Goal: Task Accomplishment & Management: Manage account settings

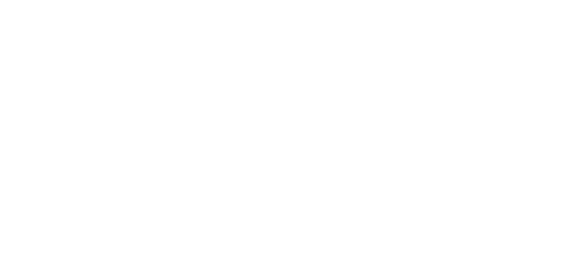
click at [180, 2] on html at bounding box center [289, 1] width 579 height 2
click at [171, 40] on div at bounding box center [289, 138] width 579 height 277
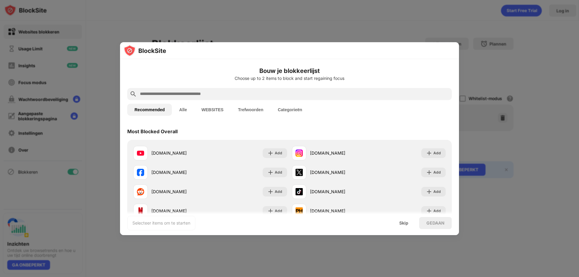
click at [279, 92] on input "text" at bounding box center [294, 94] width 310 height 7
click at [216, 108] on button "WEBSITES" at bounding box center [212, 110] width 37 height 12
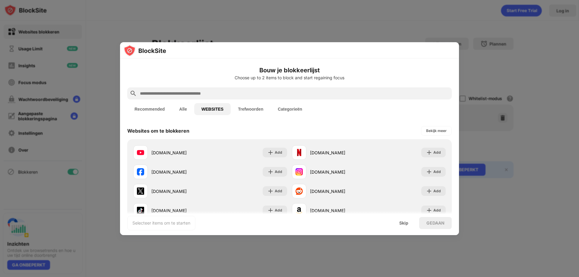
click at [212, 93] on input "text" at bounding box center [294, 93] width 310 height 7
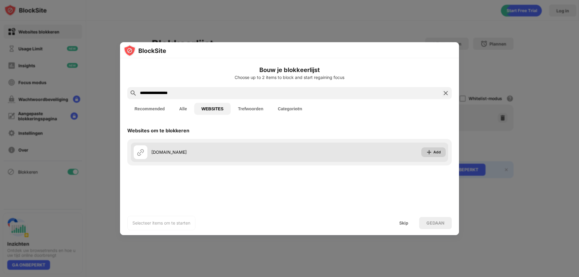
type input "**********"
click at [429, 151] on img at bounding box center [429, 152] width 6 height 6
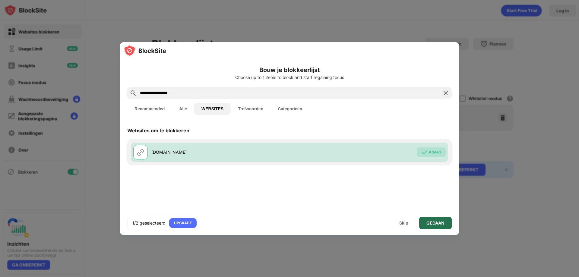
click at [431, 223] on div "GEDAAN" at bounding box center [436, 223] width 18 height 5
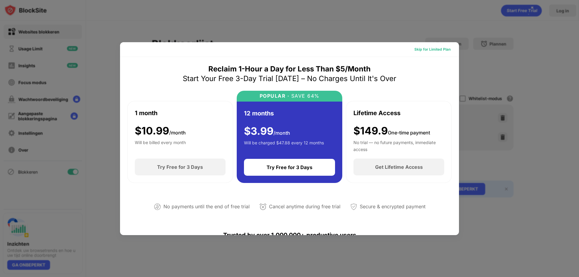
click at [431, 49] on div "Skip for Limited Plan" at bounding box center [433, 49] width 36 height 6
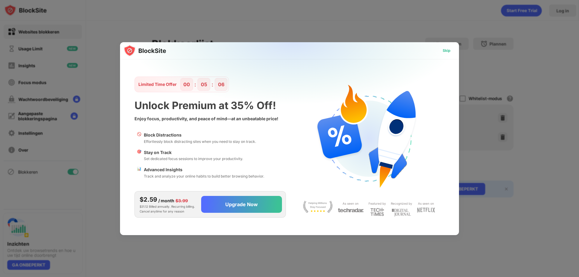
click at [445, 51] on div "Skip" at bounding box center [447, 51] width 8 height 6
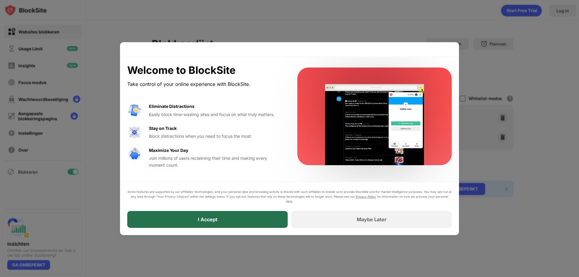
click at [266, 222] on div "I Accept" at bounding box center [207, 219] width 161 height 17
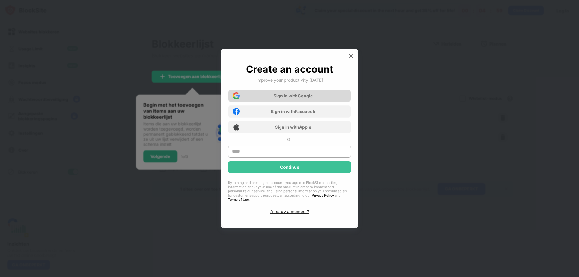
click at [275, 98] on div "Sign in with Google" at bounding box center [293, 95] width 39 height 5
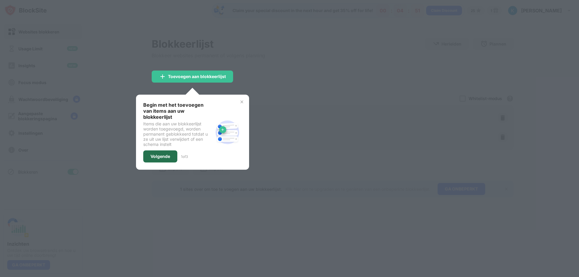
click at [165, 154] on div "Volgende" at bounding box center [161, 156] width 20 height 5
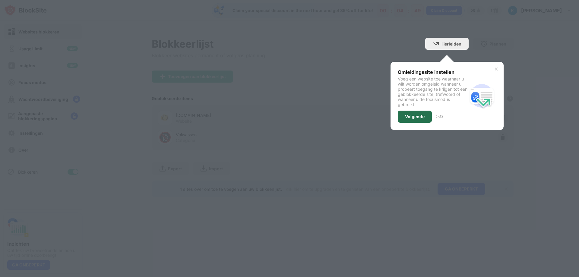
click at [407, 120] on div "Volgende" at bounding box center [415, 117] width 34 height 12
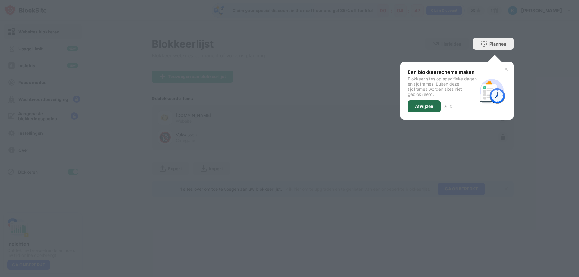
click at [424, 105] on div "Afwijzen" at bounding box center [424, 106] width 18 height 5
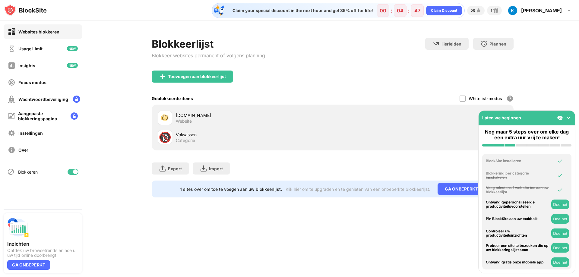
click at [424, 105] on div "[DOMAIN_NAME] Website 🔞 Volwassen Categorie" at bounding box center [333, 128] width 362 height 46
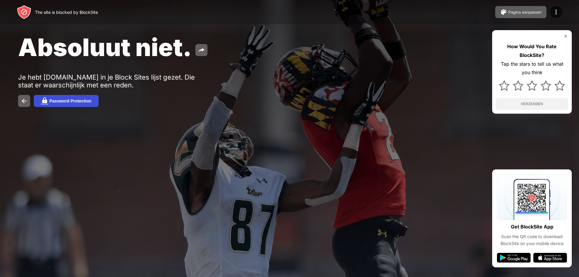
click at [80, 100] on div "Password Protection" at bounding box center [70, 101] width 42 height 5
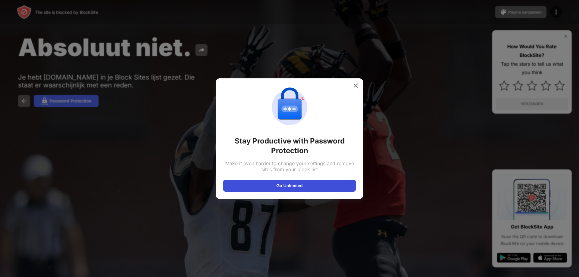
click at [281, 187] on button "Go Unlimited" at bounding box center [289, 186] width 133 height 12
click at [357, 89] on div at bounding box center [356, 86] width 10 height 10
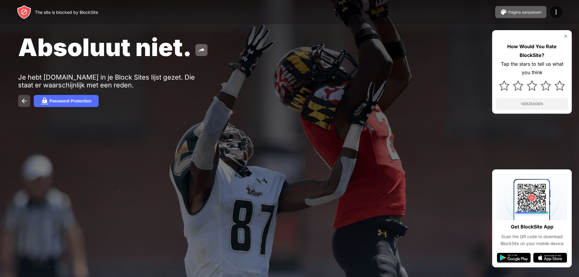
click at [20, 107] on button at bounding box center [24, 101] width 12 height 12
click at [21, 101] on img at bounding box center [24, 100] width 7 height 7
click at [557, 14] on img at bounding box center [556, 11] width 7 height 7
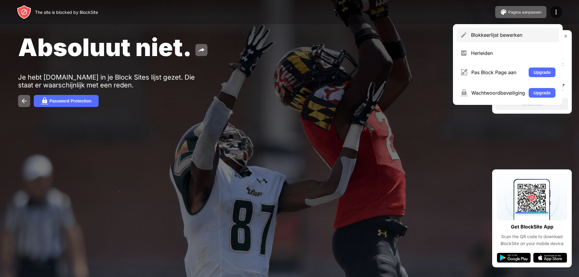
click at [509, 35] on div "Blokkeerlijst bewerken" at bounding box center [513, 35] width 85 height 6
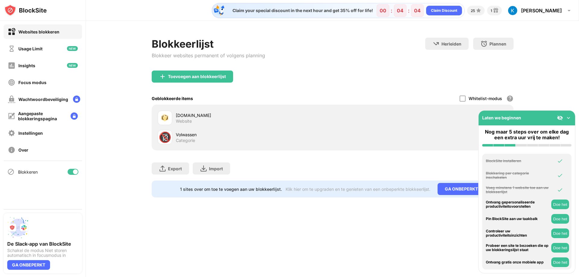
click at [569, 117] on img at bounding box center [569, 118] width 6 height 6
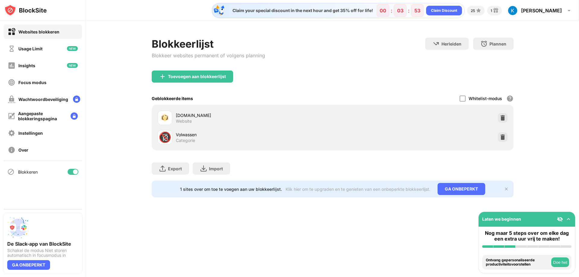
click at [228, 120] on div "luckyblock.com Website" at bounding box center [254, 118] width 157 height 12
click at [206, 117] on div "[DOMAIN_NAME]" at bounding box center [254, 115] width 157 height 6
click at [502, 118] on img at bounding box center [503, 118] width 6 height 6
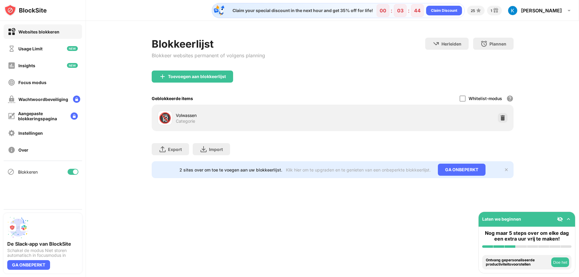
click at [196, 56] on div "Blokkeer websites permanent of volgens planning" at bounding box center [208, 56] width 113 height 6
click at [210, 77] on div "Toevoegen aan blokkeerlijst" at bounding box center [192, 77] width 81 height 12
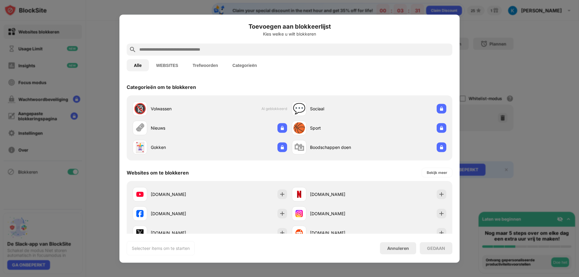
click at [184, 49] on input "text" at bounding box center [294, 49] width 311 height 7
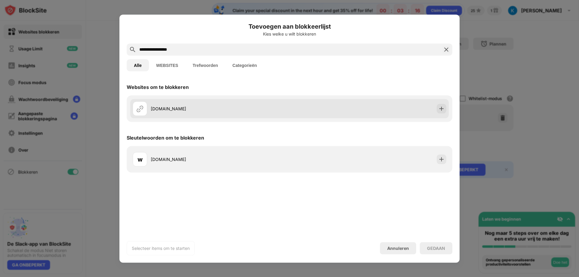
type input "**********"
click at [189, 109] on div "[DOMAIN_NAME]" at bounding box center [220, 109] width 139 height 6
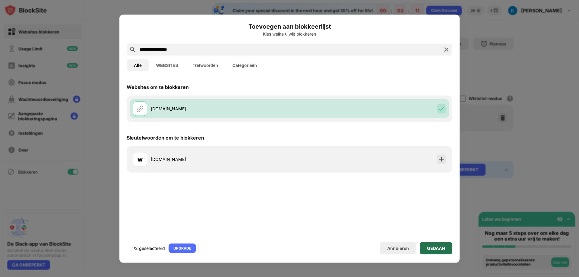
click at [429, 250] on div "GEDAAN" at bounding box center [436, 248] width 18 height 5
